Goal: Task Accomplishment & Management: Manage account settings

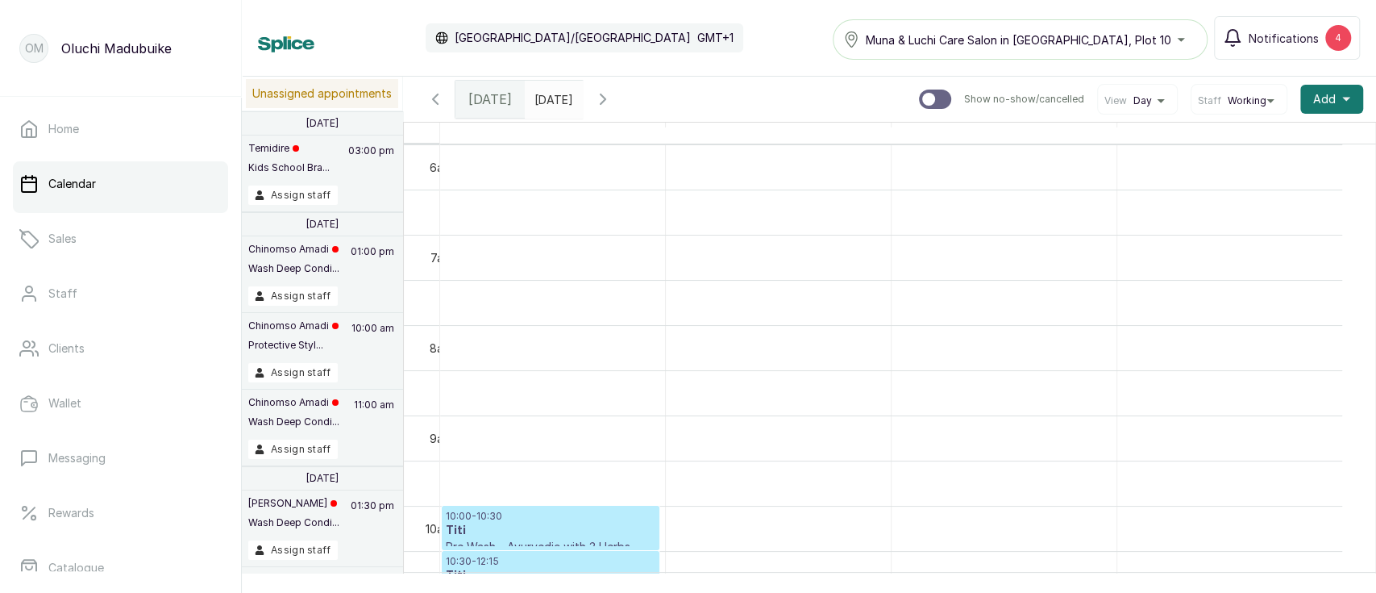
scroll to position [71, 0]
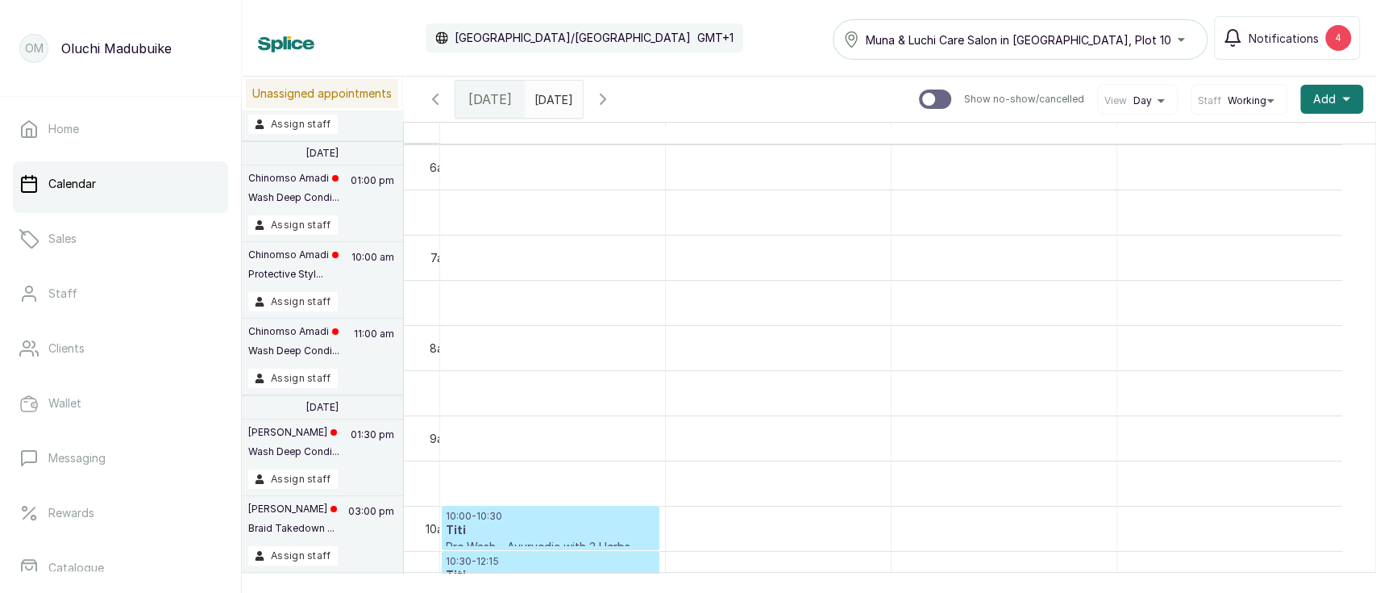
type input "dd/MM/yyyy"
click at [580, 108] on div "dd/MM/yyyy" at bounding box center [554, 95] width 58 height 29
click at [622, 100] on button "Show no-show/cancelled" at bounding box center [603, 99] width 39 height 39
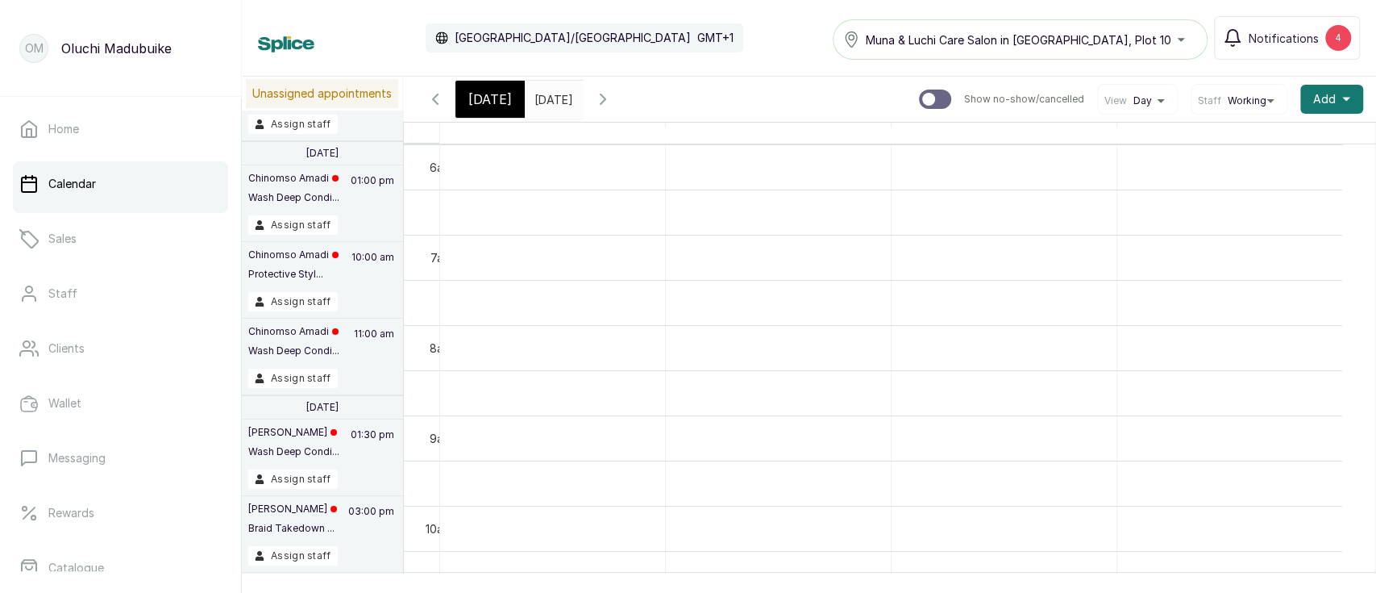
click at [613, 105] on icon "button" at bounding box center [602, 98] width 19 height 19
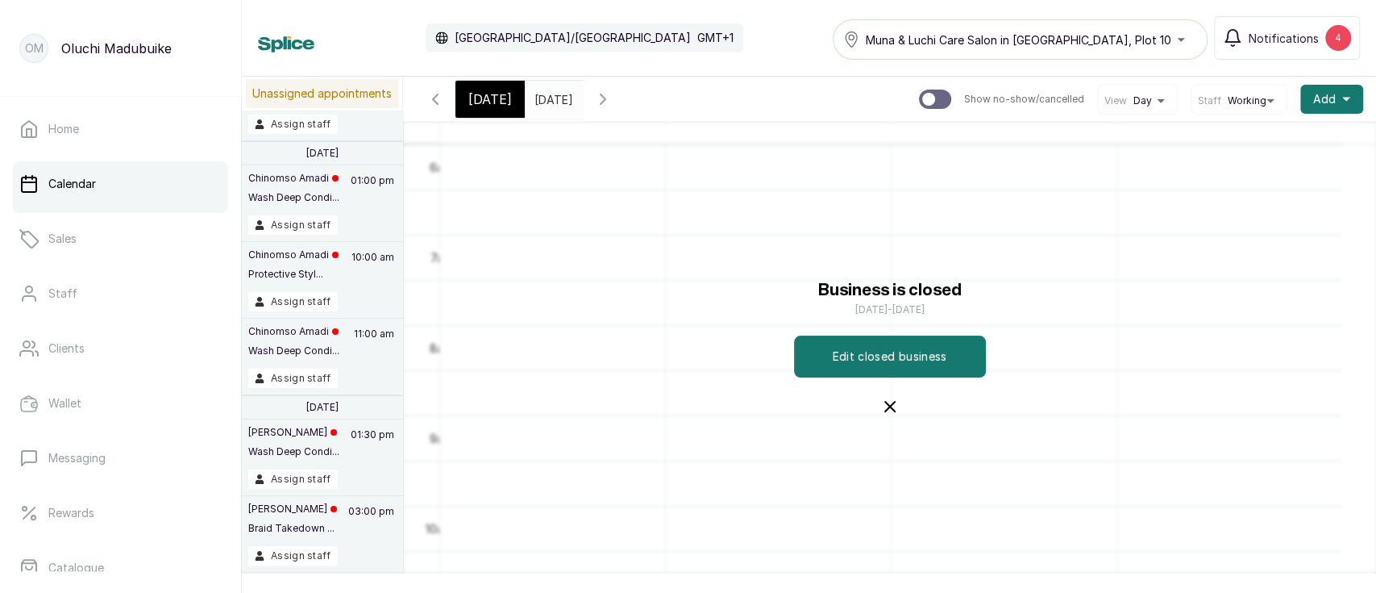
scroll to position [52, 0]
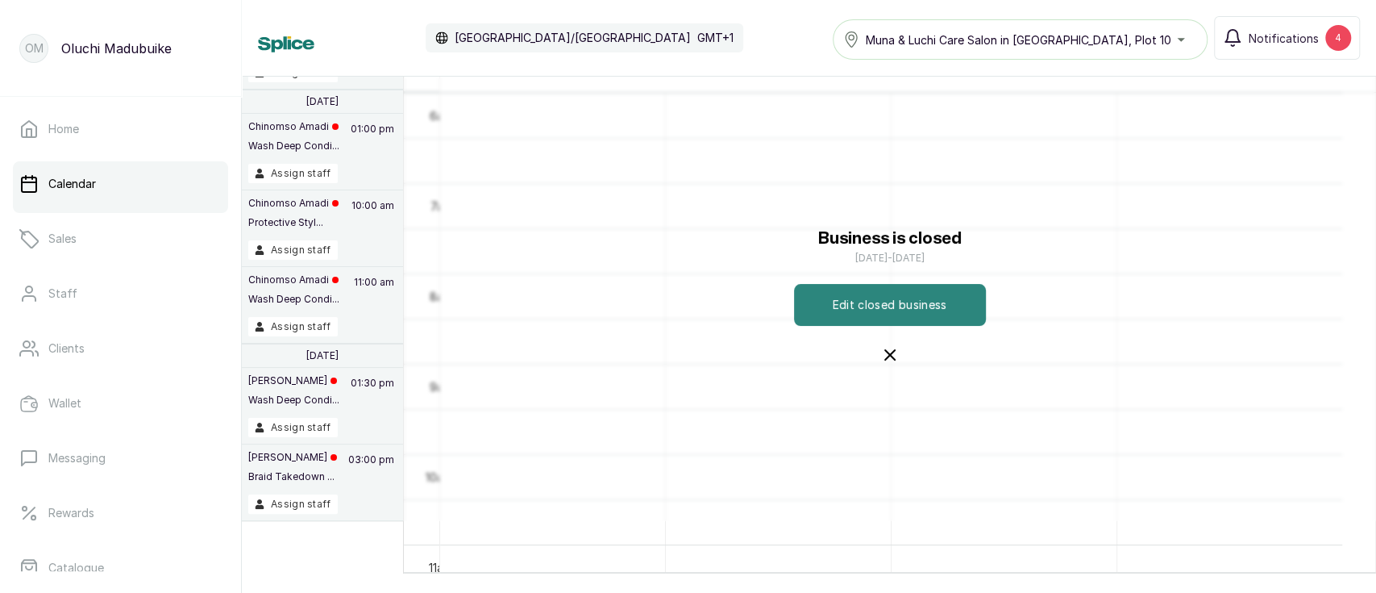
click at [879, 306] on button "Edit closed business" at bounding box center [890, 305] width 192 height 42
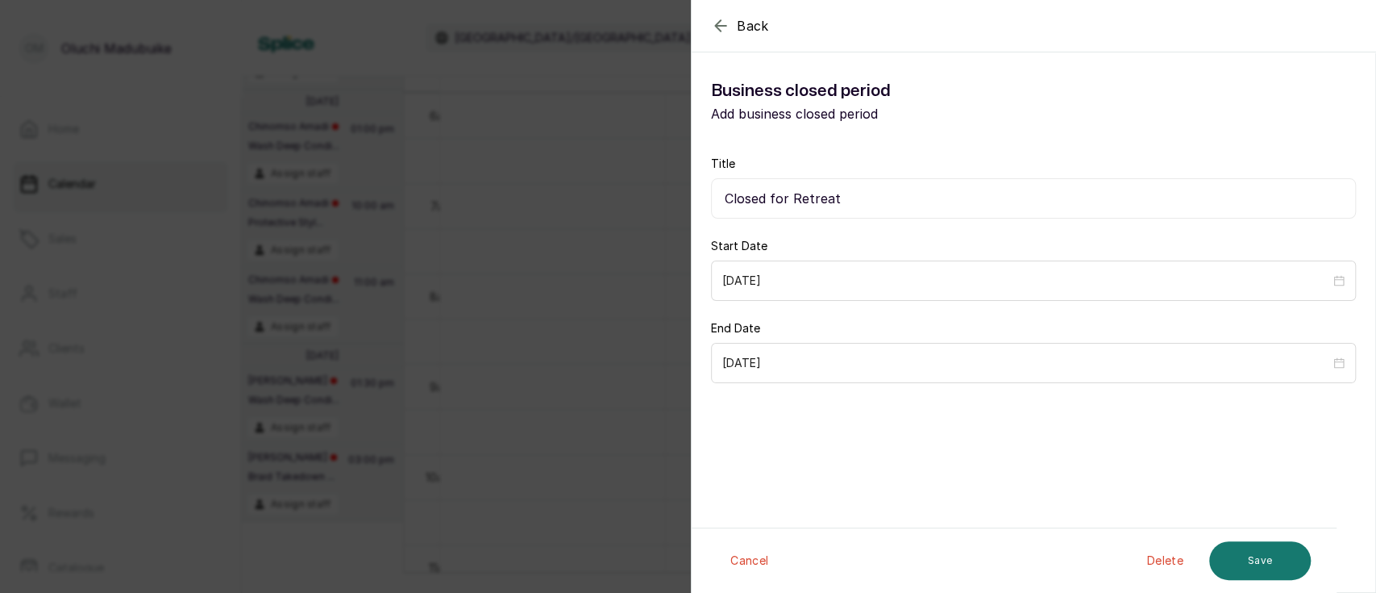
click at [1154, 555] on button "Delete" at bounding box center [1165, 560] width 62 height 39
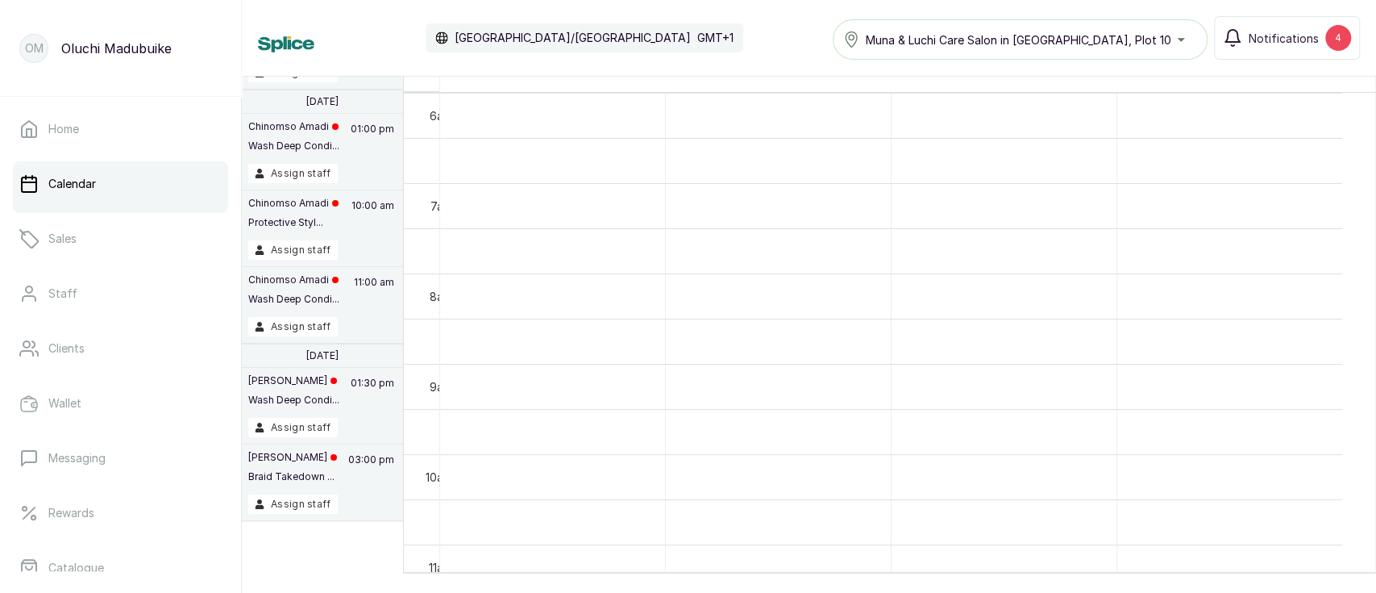
scroll to position [0, 0]
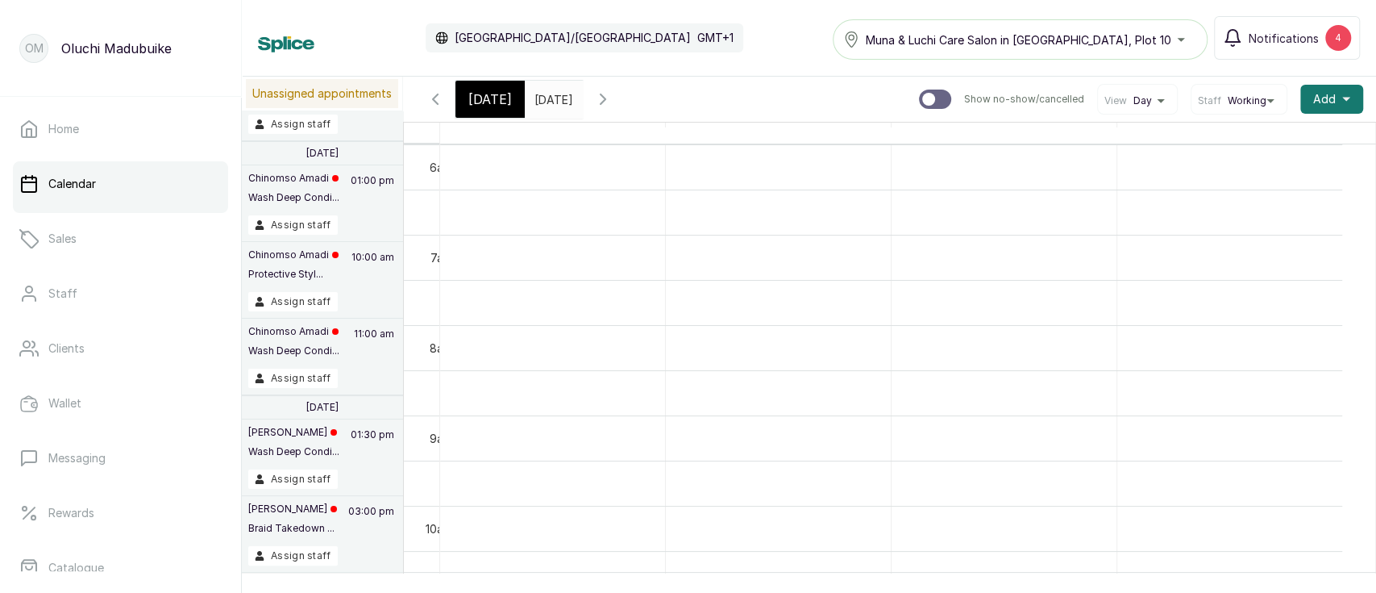
click at [613, 104] on icon "button" at bounding box center [602, 98] width 19 height 19
click at [622, 105] on button "Show no-show/cancelled" at bounding box center [603, 99] width 39 height 39
click at [622, 99] on button "Show no-show/cancelled" at bounding box center [603, 99] width 39 height 39
click at [613, 98] on icon "button" at bounding box center [602, 98] width 19 height 19
click at [427, 100] on icon "button" at bounding box center [435, 98] width 19 height 19
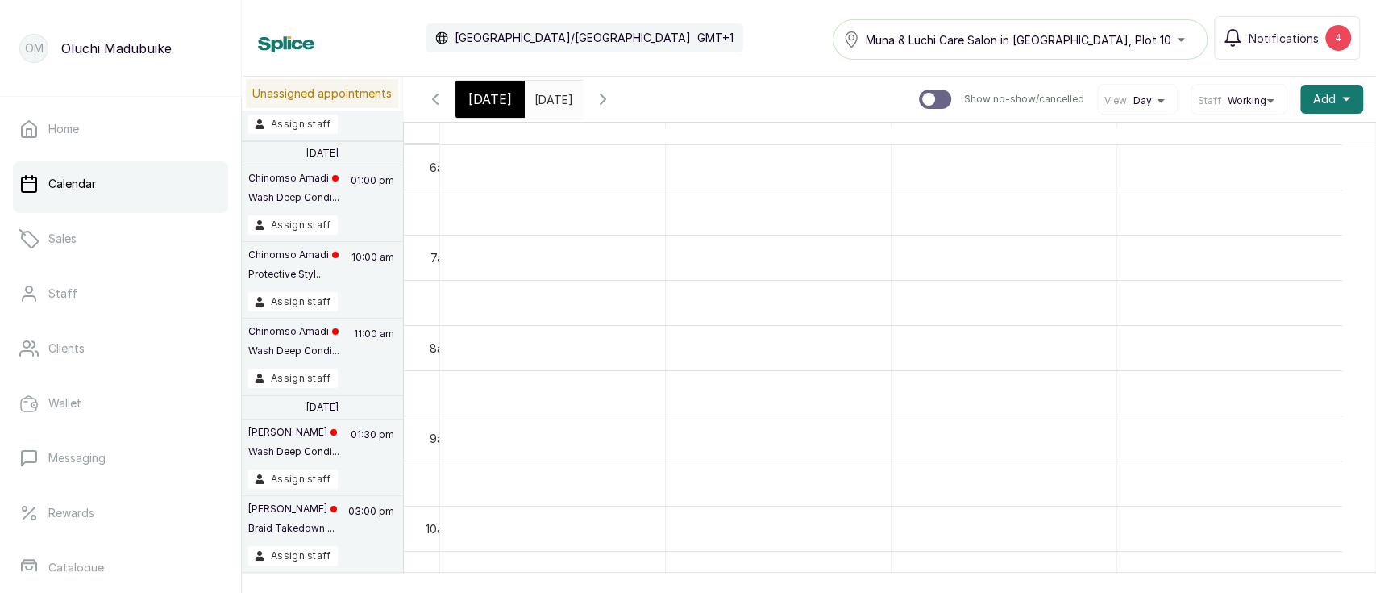
click at [427, 100] on icon "button" at bounding box center [435, 98] width 19 height 19
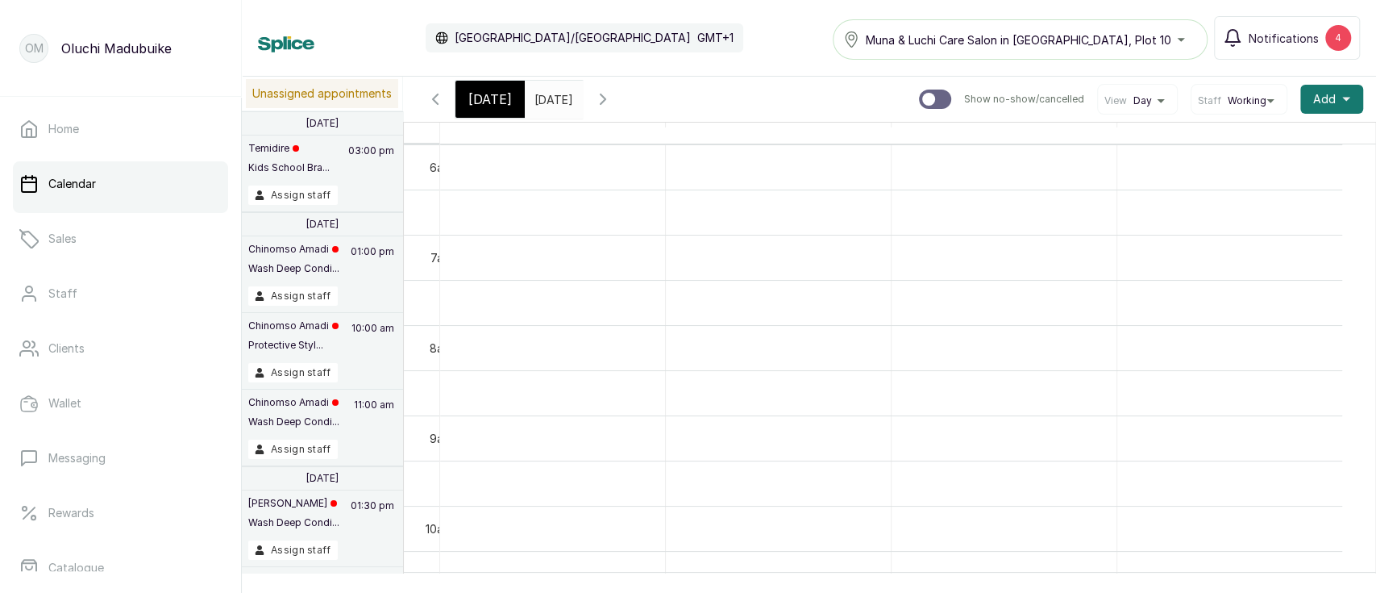
scroll to position [71, 0]
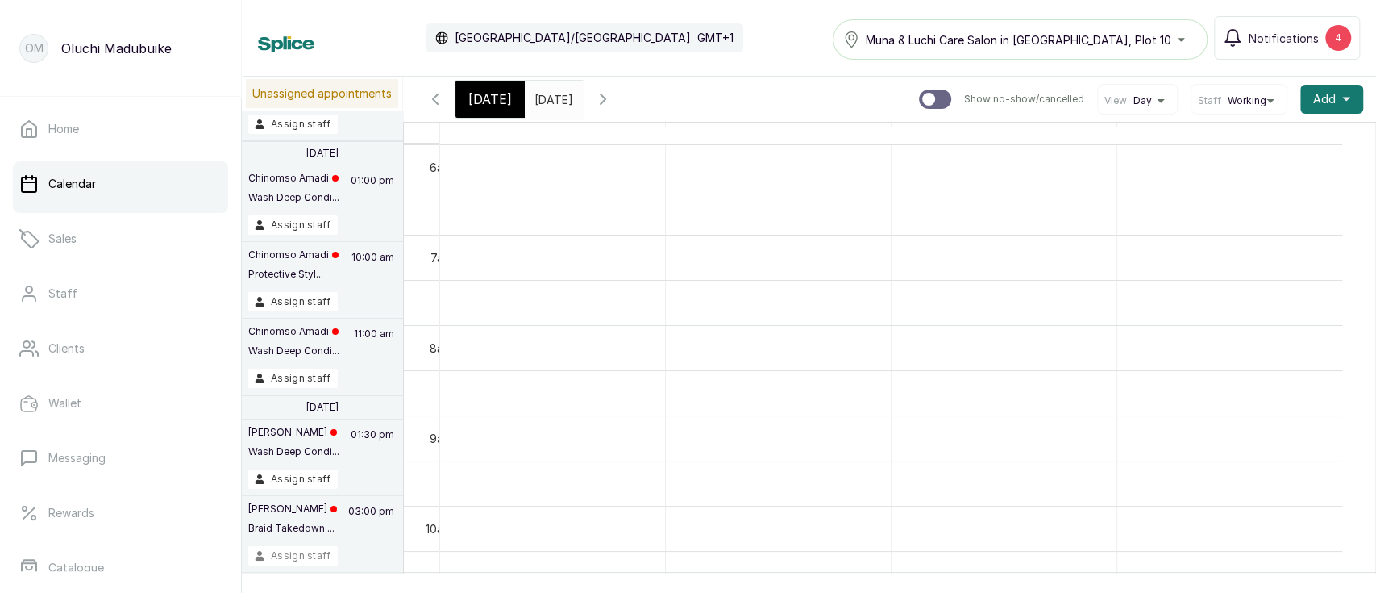
click at [285, 558] on button "Assign staff" at bounding box center [292, 555] width 89 height 19
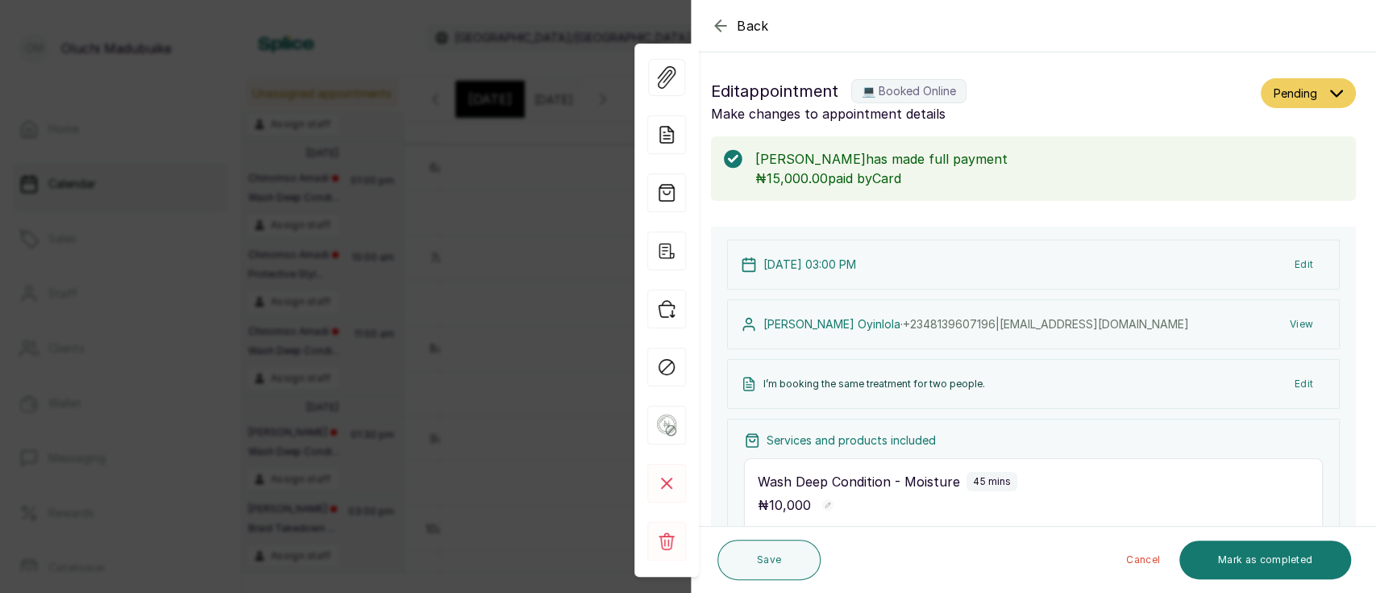
click at [1280, 91] on span "Pending" at bounding box center [1296, 93] width 44 height 17
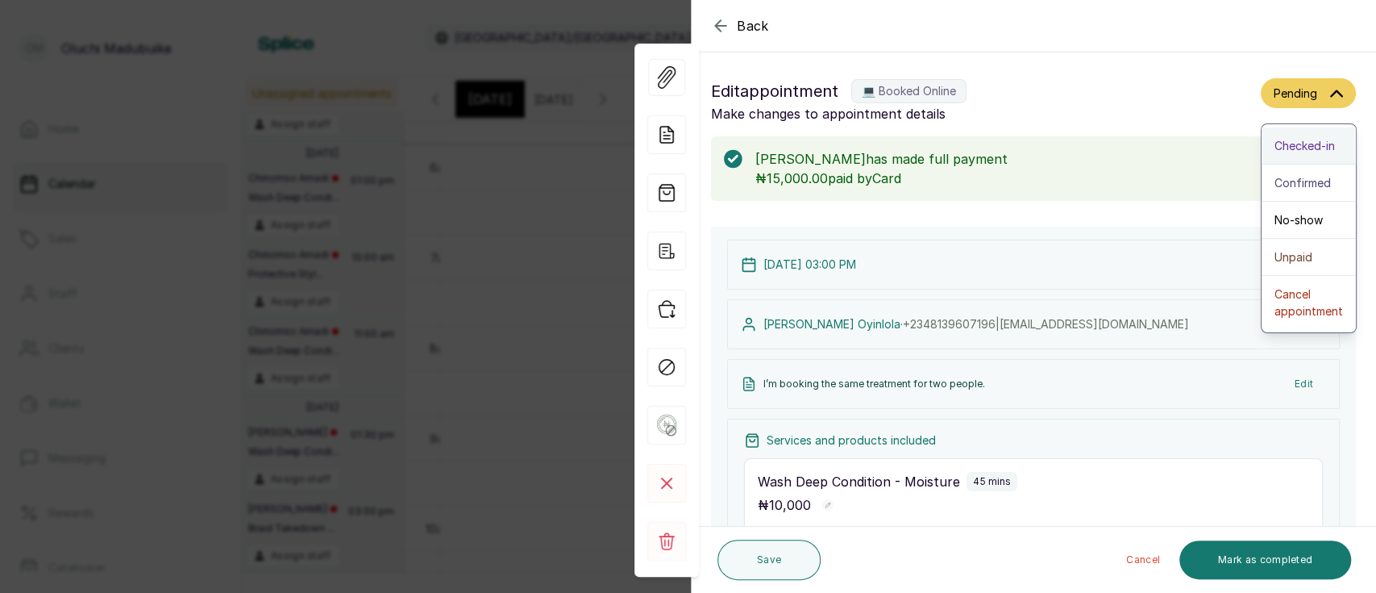
click at [1304, 145] on span "Checked-in" at bounding box center [1305, 145] width 60 height 17
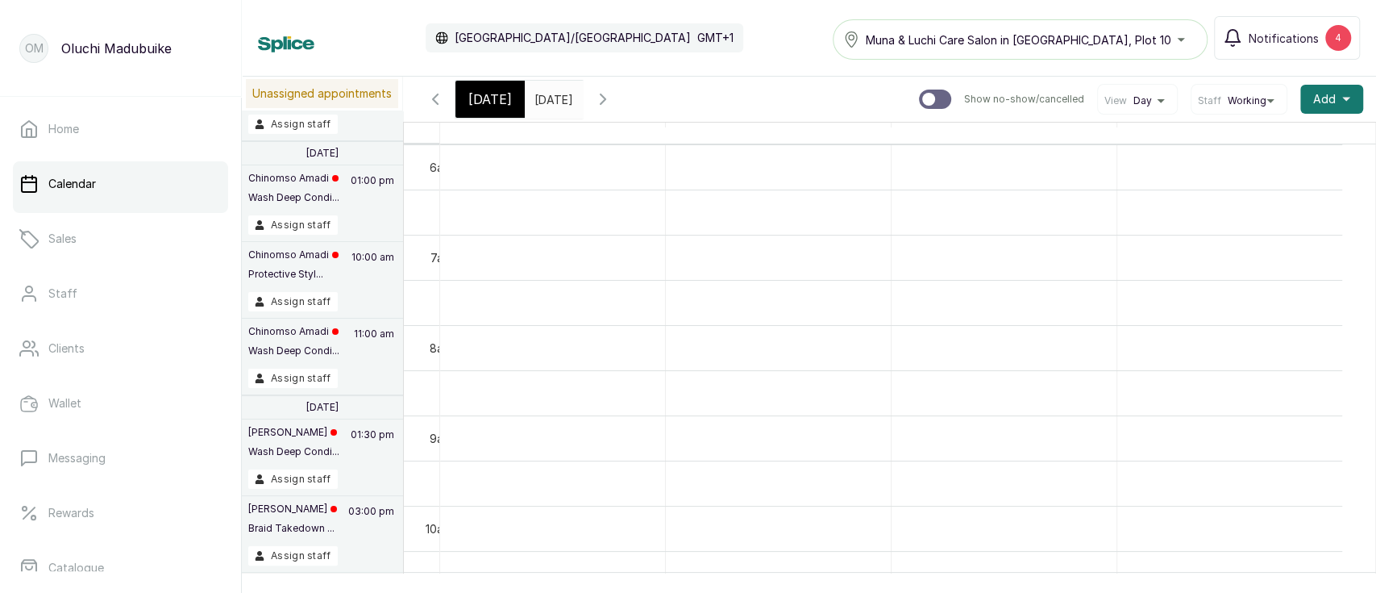
scroll to position [0, 0]
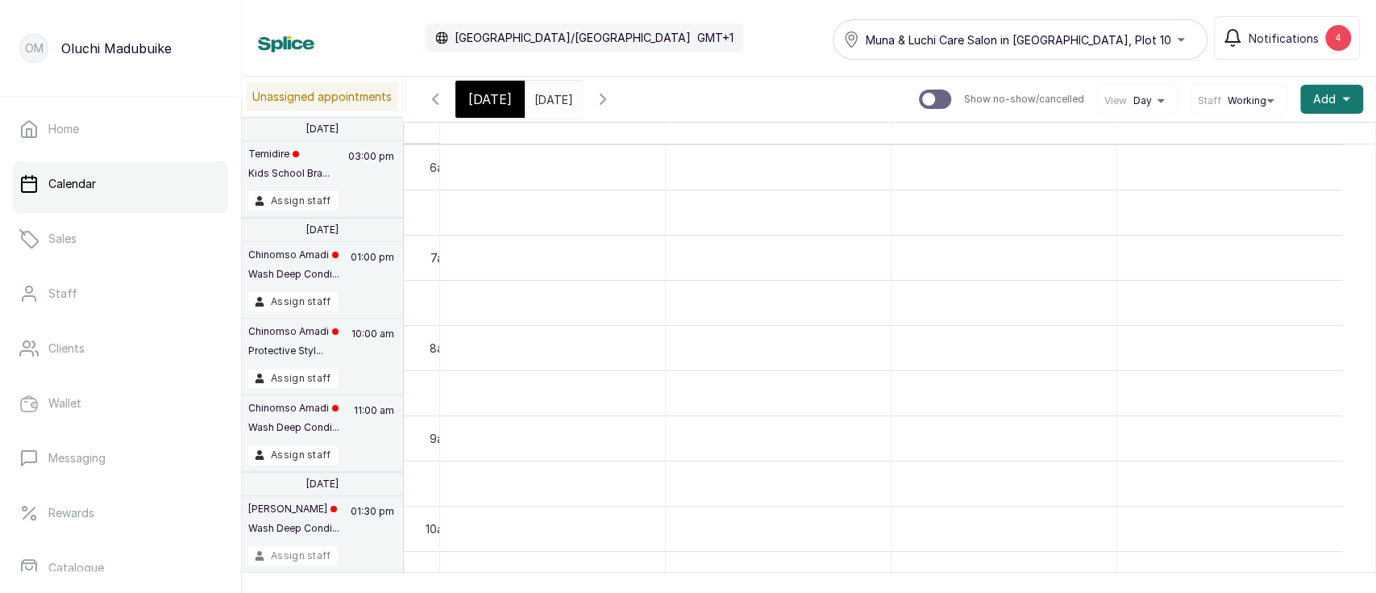
click at [328, 554] on button "Assign staff" at bounding box center [292, 555] width 89 height 19
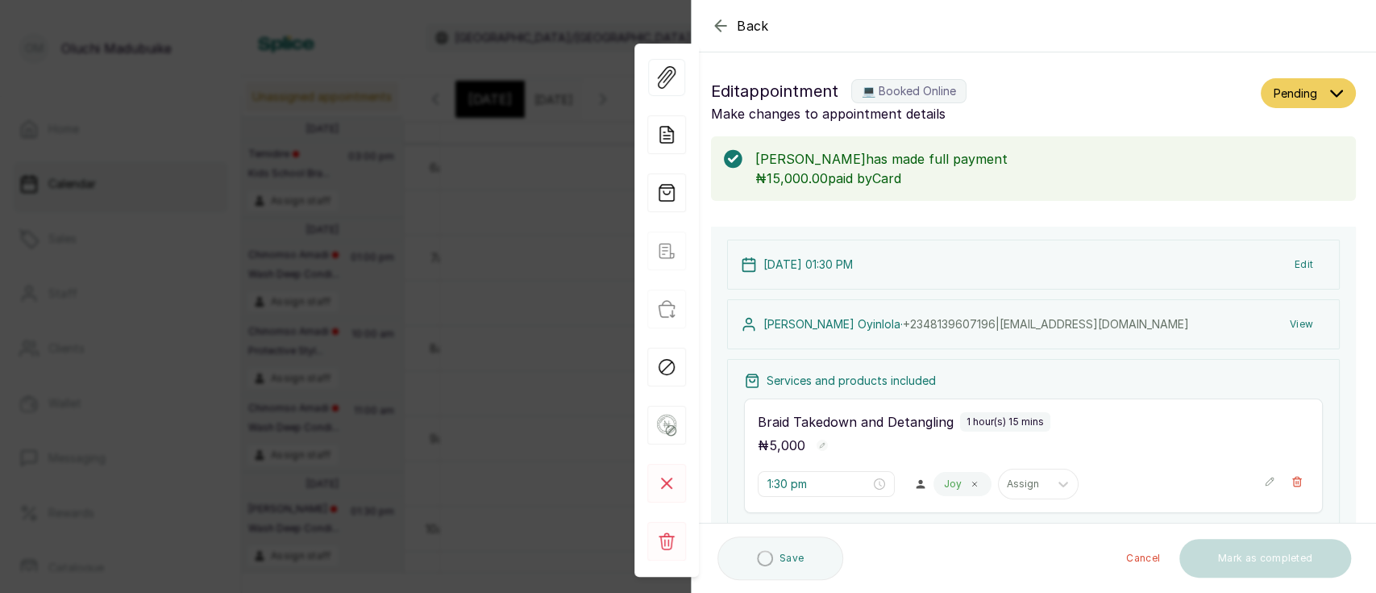
click at [1279, 79] on button "Pending" at bounding box center [1308, 93] width 95 height 30
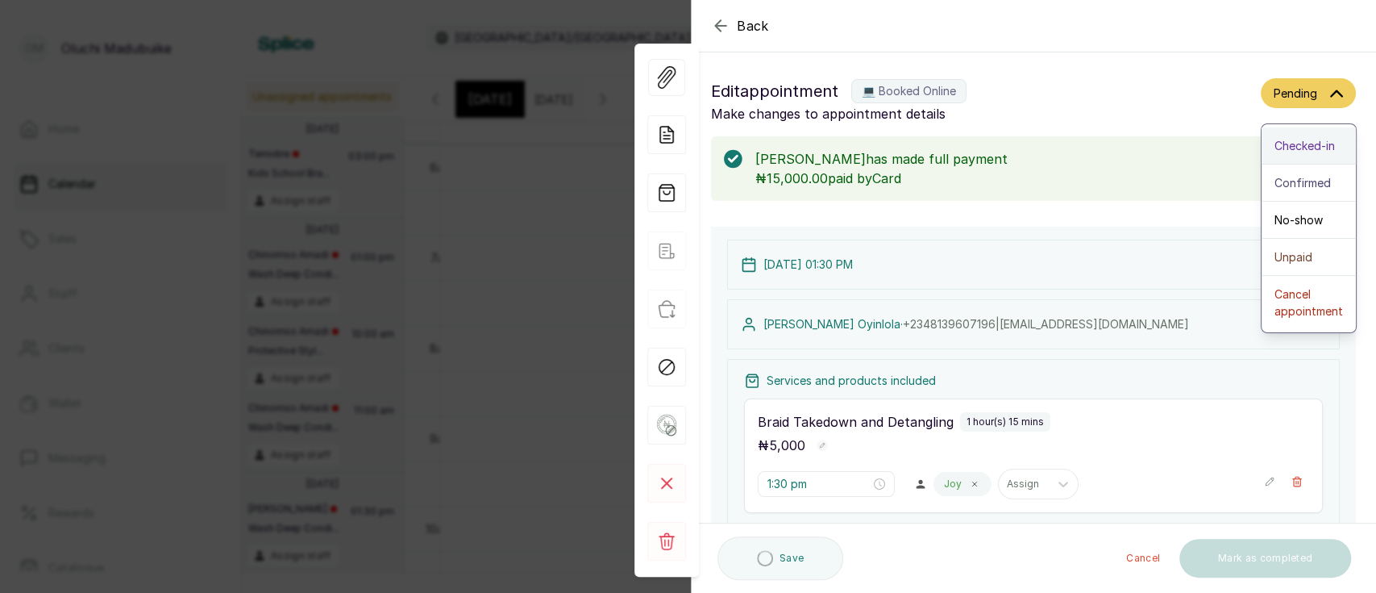
click at [1303, 144] on span "Checked-in" at bounding box center [1305, 145] width 60 height 17
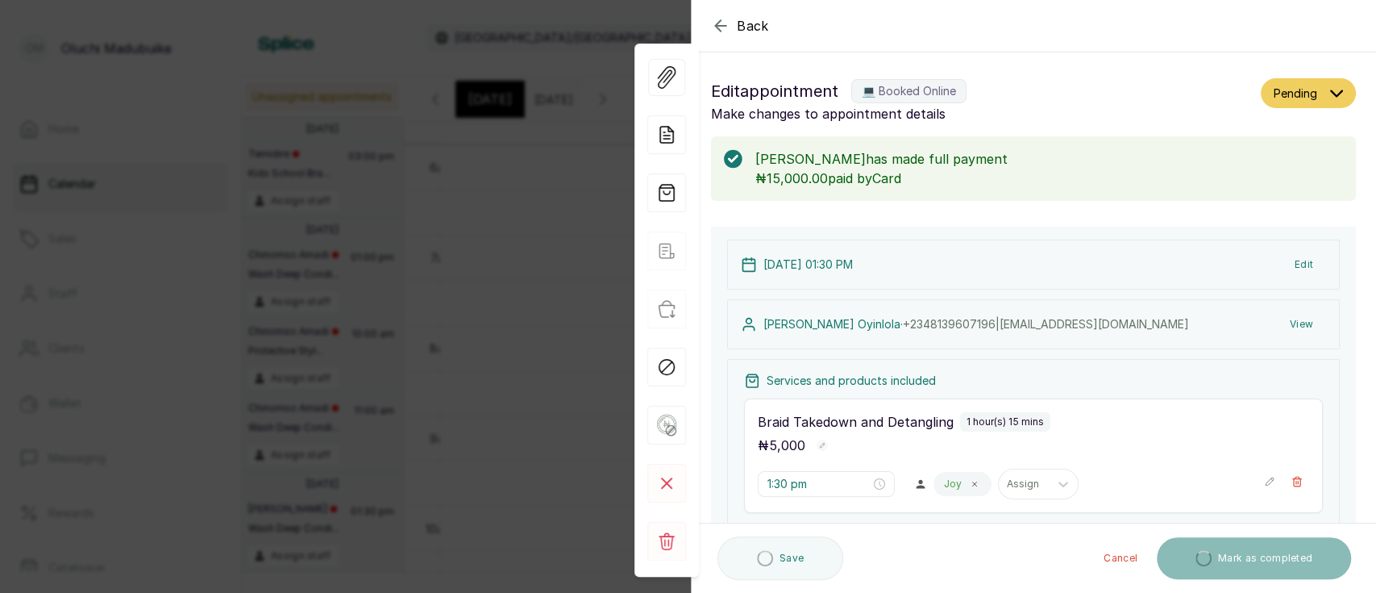
click at [1303, 92] on button "Pending" at bounding box center [1308, 93] width 95 height 30
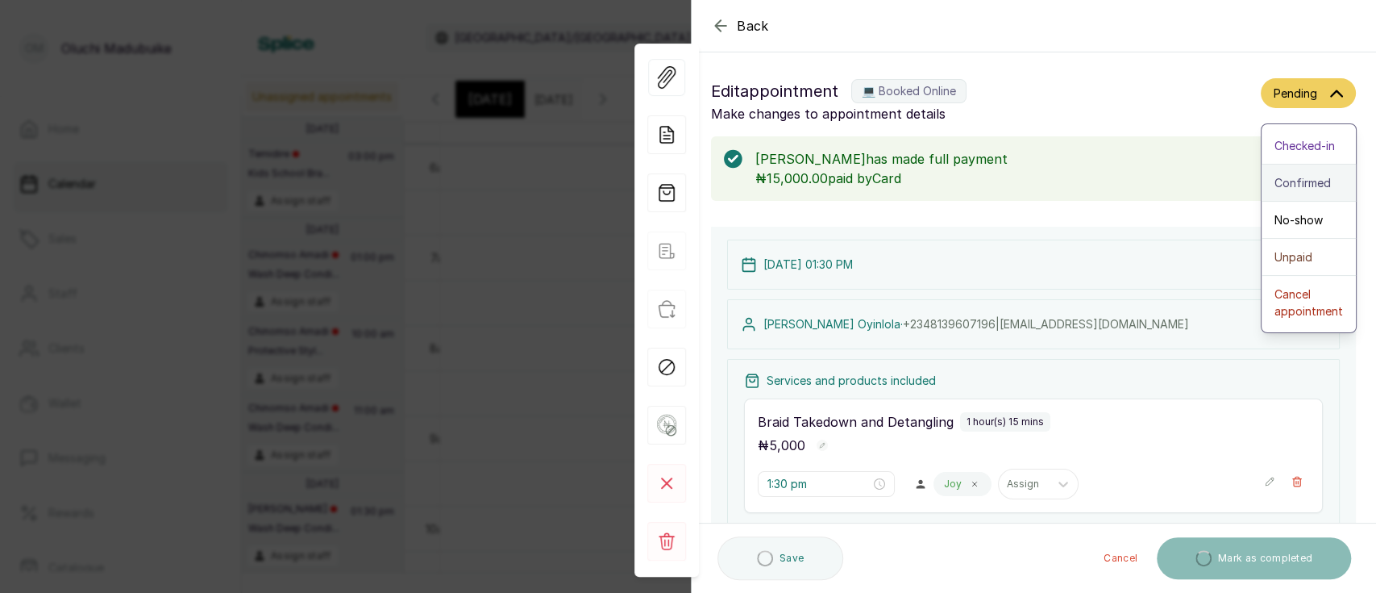
click at [1298, 184] on span "Confirmed" at bounding box center [1303, 182] width 56 height 17
click at [1299, 144] on span "Checked-in" at bounding box center [1305, 145] width 60 height 17
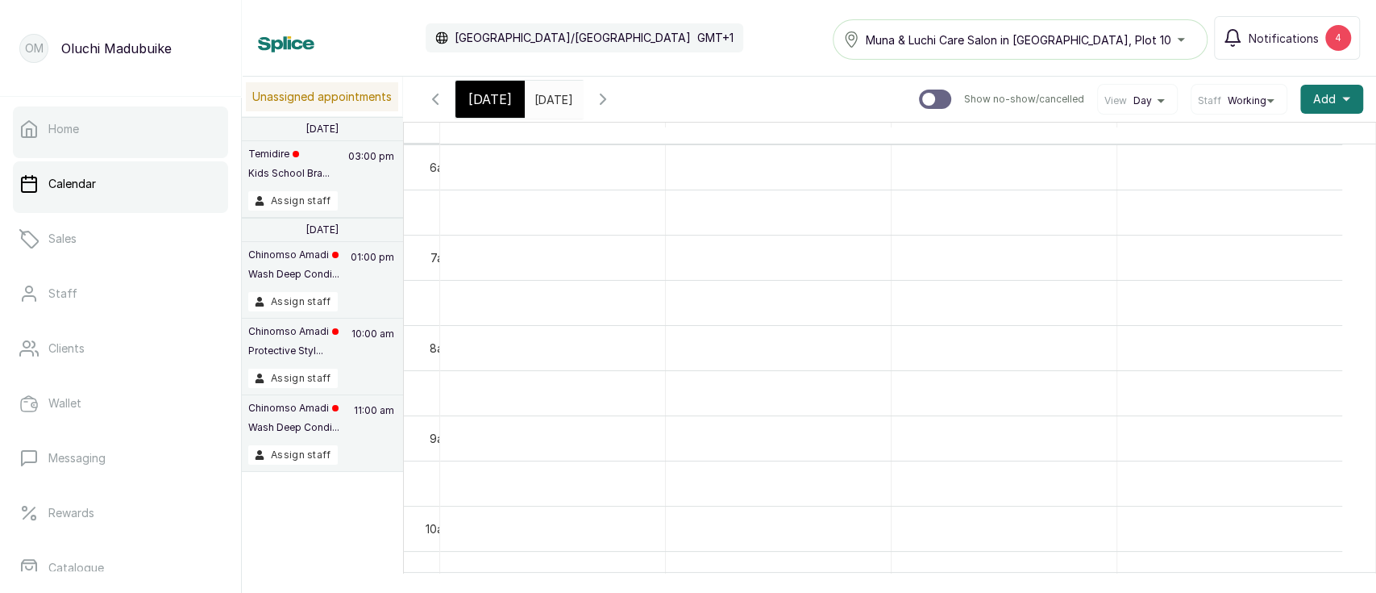
click at [106, 135] on link "Home" at bounding box center [120, 128] width 215 height 45
